Goal: Navigation & Orientation: Find specific page/section

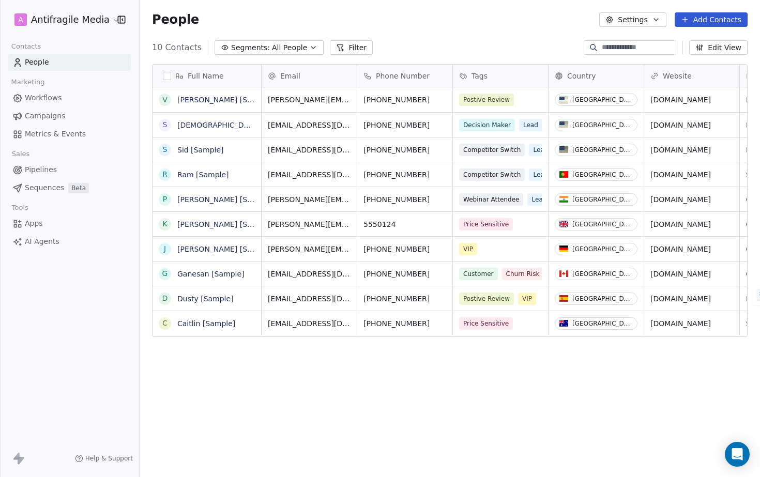
scroll to position [412, 613]
click at [51, 102] on span "Workflows" at bounding box center [43, 98] width 37 height 11
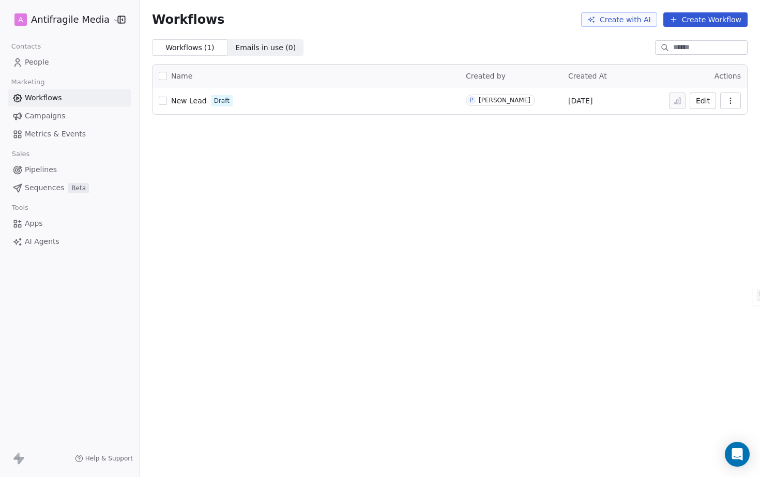
click at [49, 113] on span "Campaigns" at bounding box center [45, 116] width 40 height 11
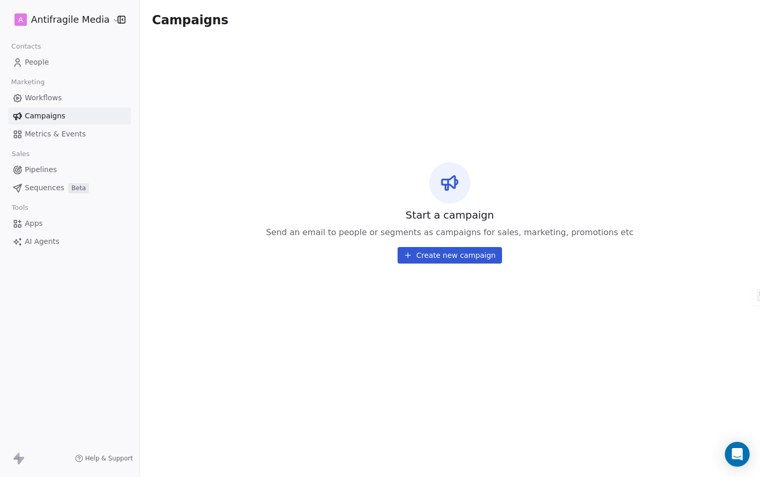
click at [49, 129] on span "Metrics & Events" at bounding box center [55, 134] width 61 height 11
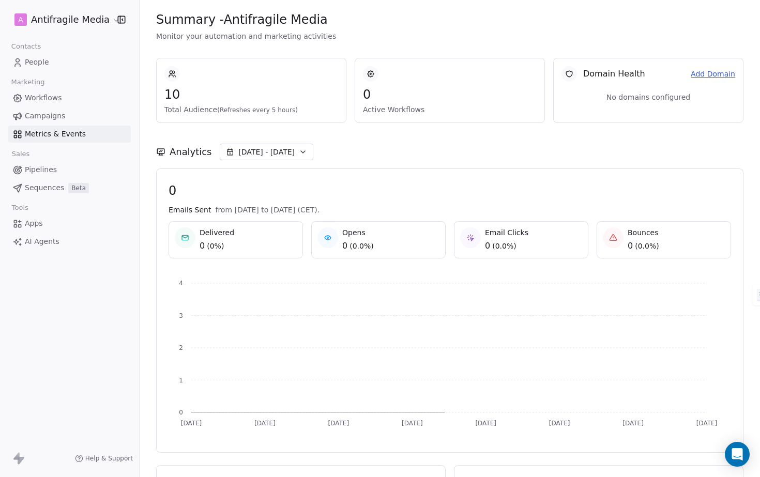
click at [39, 172] on span "Pipelines" at bounding box center [41, 169] width 32 height 11
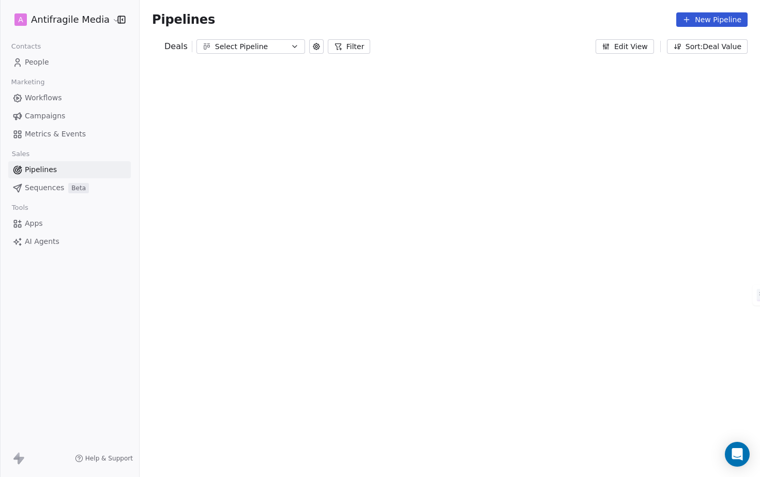
click at [44, 98] on span "Workflows" at bounding box center [43, 98] width 37 height 11
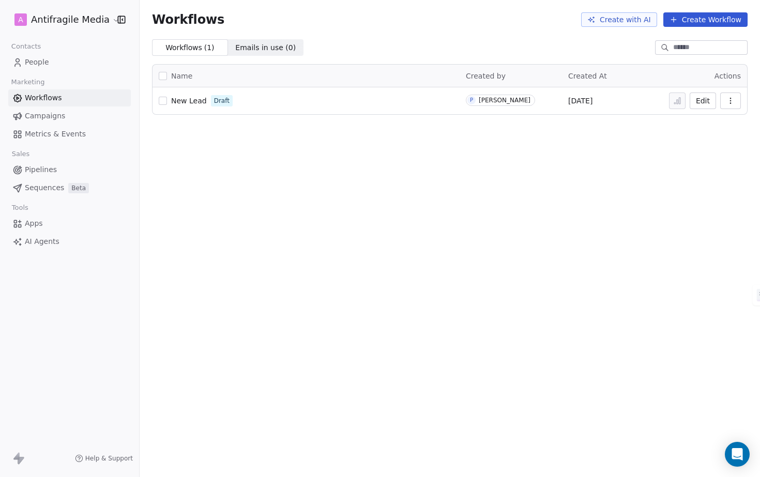
click at [255, 106] on div "New Lead Draft" at bounding box center [306, 101] width 295 height 14
click at [193, 99] on span "New Lead" at bounding box center [189, 101] width 36 height 8
